Goal: Find specific page/section: Find specific page/section

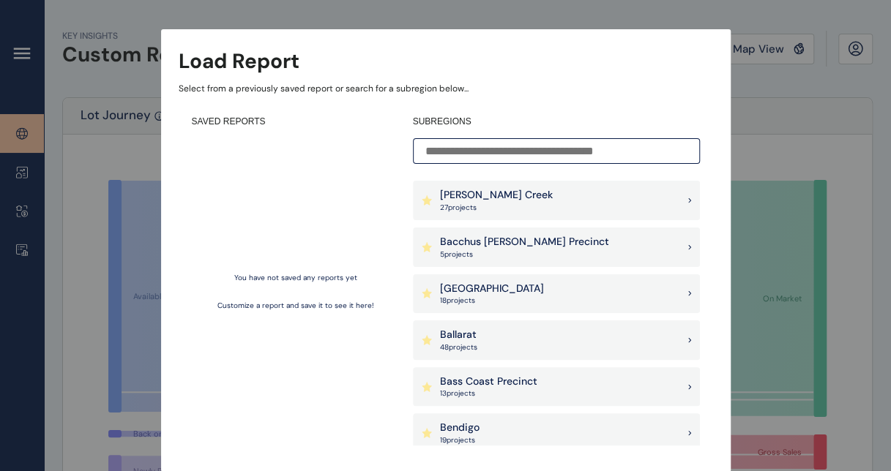
scroll to position [73, 0]
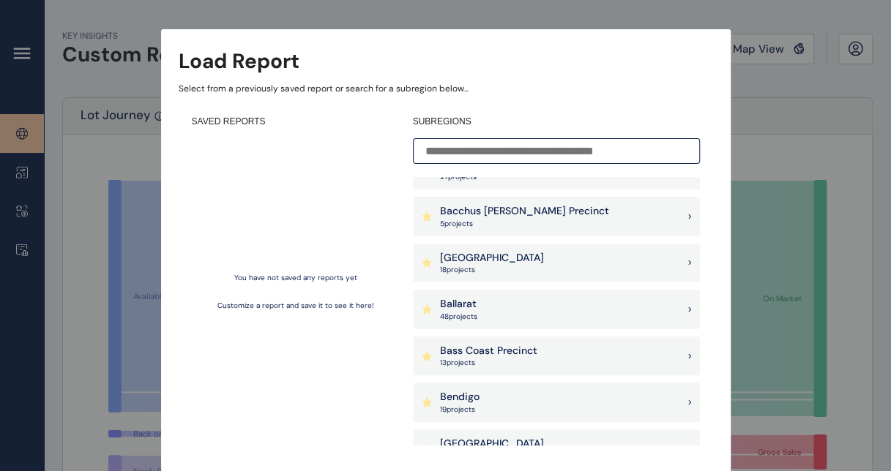
click at [529, 154] on input at bounding box center [556, 151] width 287 height 26
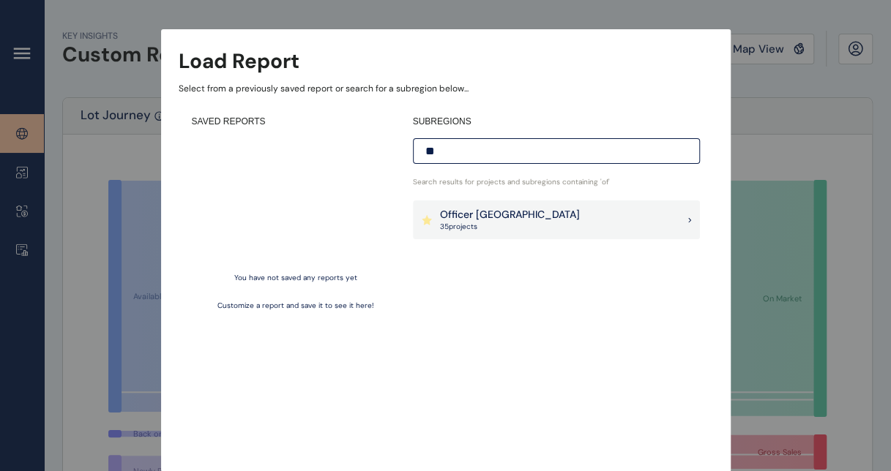
scroll to position [0, 0]
type input "*******"
click at [529, 223] on div "Officer [PERSON_NAME] 35 project s" at bounding box center [556, 221] width 287 height 40
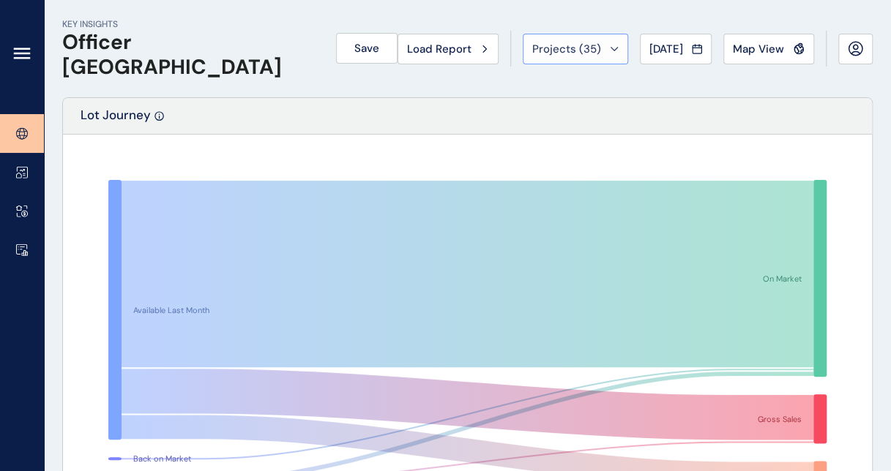
click at [570, 56] on button "Projects ( 35 )" at bounding box center [575, 49] width 105 height 31
click at [772, 45] on span "Map View" at bounding box center [758, 49] width 51 height 15
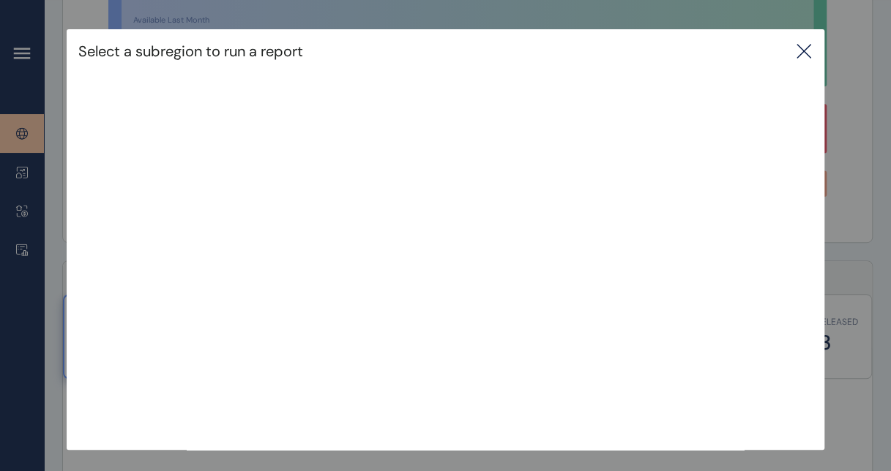
scroll to position [366, 0]
